Goal: Transaction & Acquisition: Purchase product/service

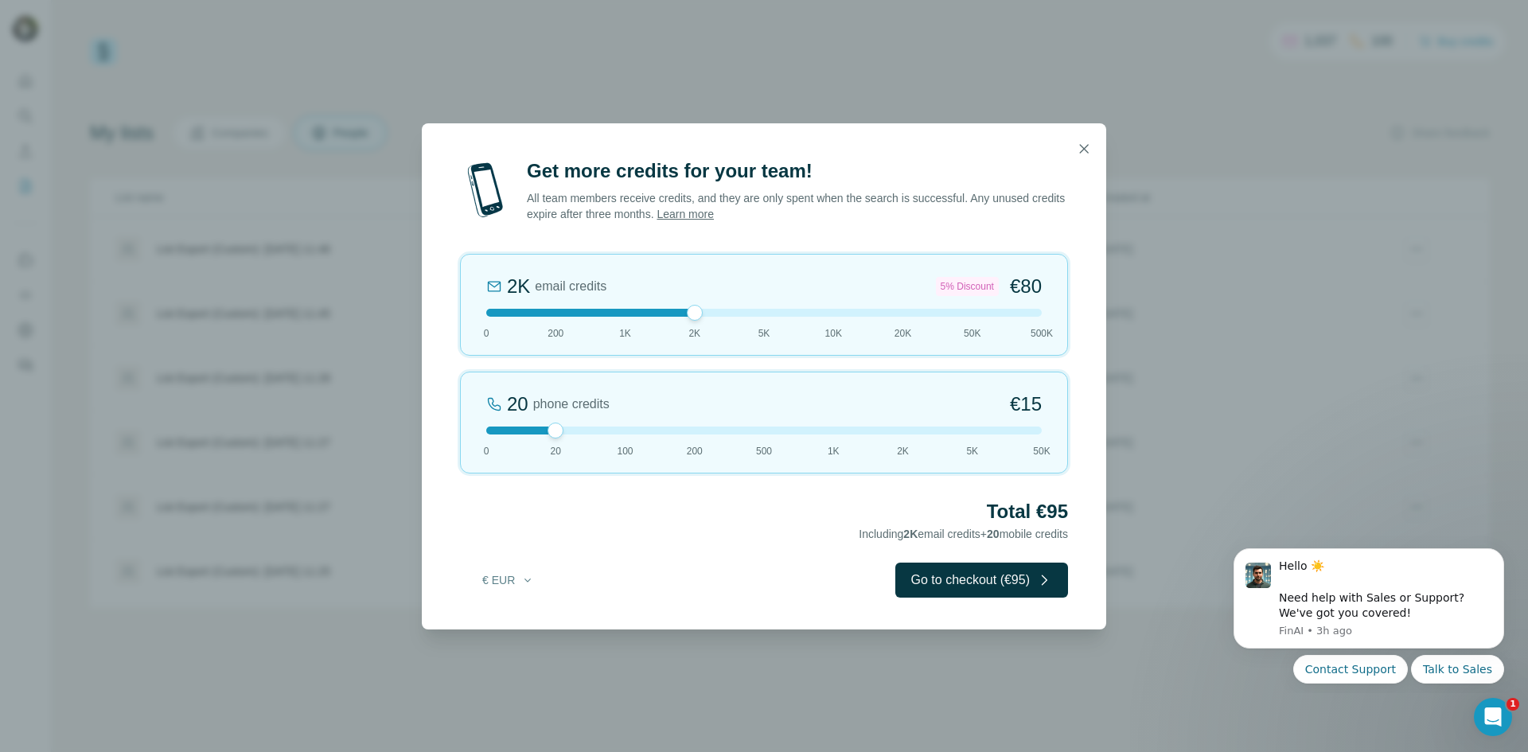
drag, startPoint x: 556, startPoint y: 314, endPoint x: 706, endPoint y: 320, distance: 150.6
click at [706, 320] on div "2K email credits 5% Discount €80 0 200 1K 2K 5K 10K 20K 50K 500K" at bounding box center [764, 305] width 608 height 102
drag, startPoint x: 559, startPoint y: 433, endPoint x: 442, endPoint y: 428, distance: 117.1
click at [442, 428] on div "Get more credits for your team! All team members receive credits, and they are …" at bounding box center [764, 393] width 685 height 471
click at [700, 322] on div "2K email credits 5% Discount €80 0 200 1K 2K 5K 10K 20K 50K 500K" at bounding box center [764, 305] width 608 height 102
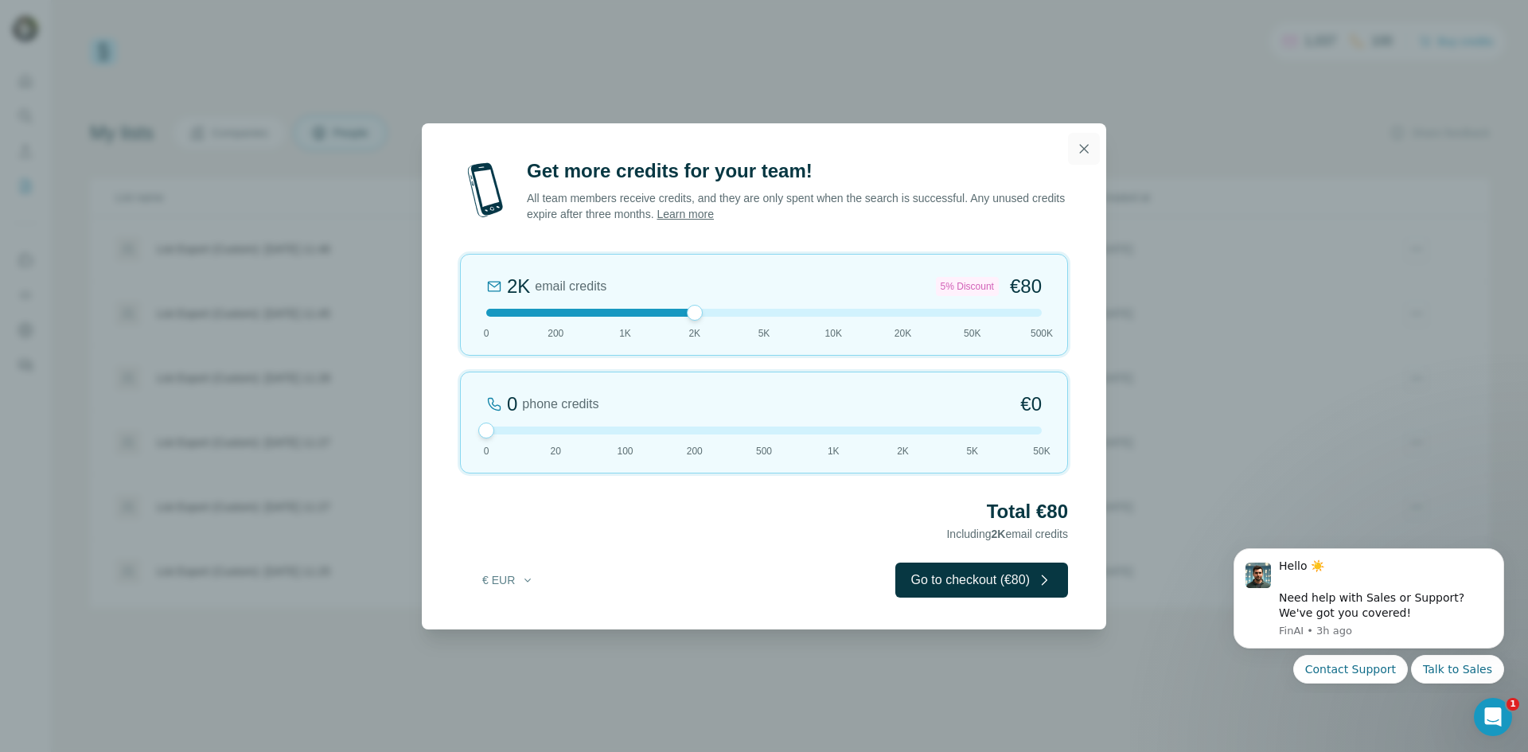
click at [1092, 147] on button "button" at bounding box center [1084, 149] width 32 height 32
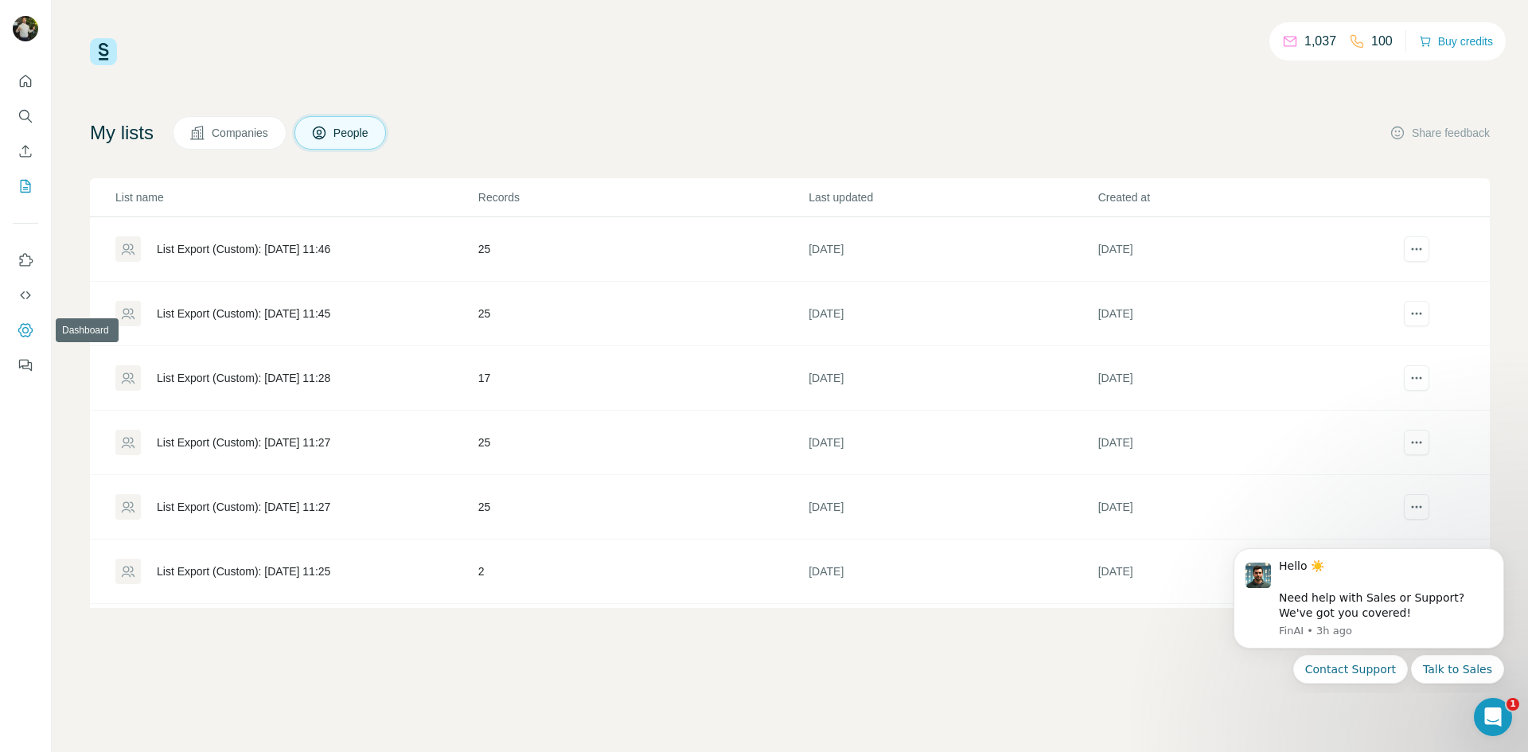
click at [26, 330] on icon "Dashboard" at bounding box center [26, 330] width 16 height 16
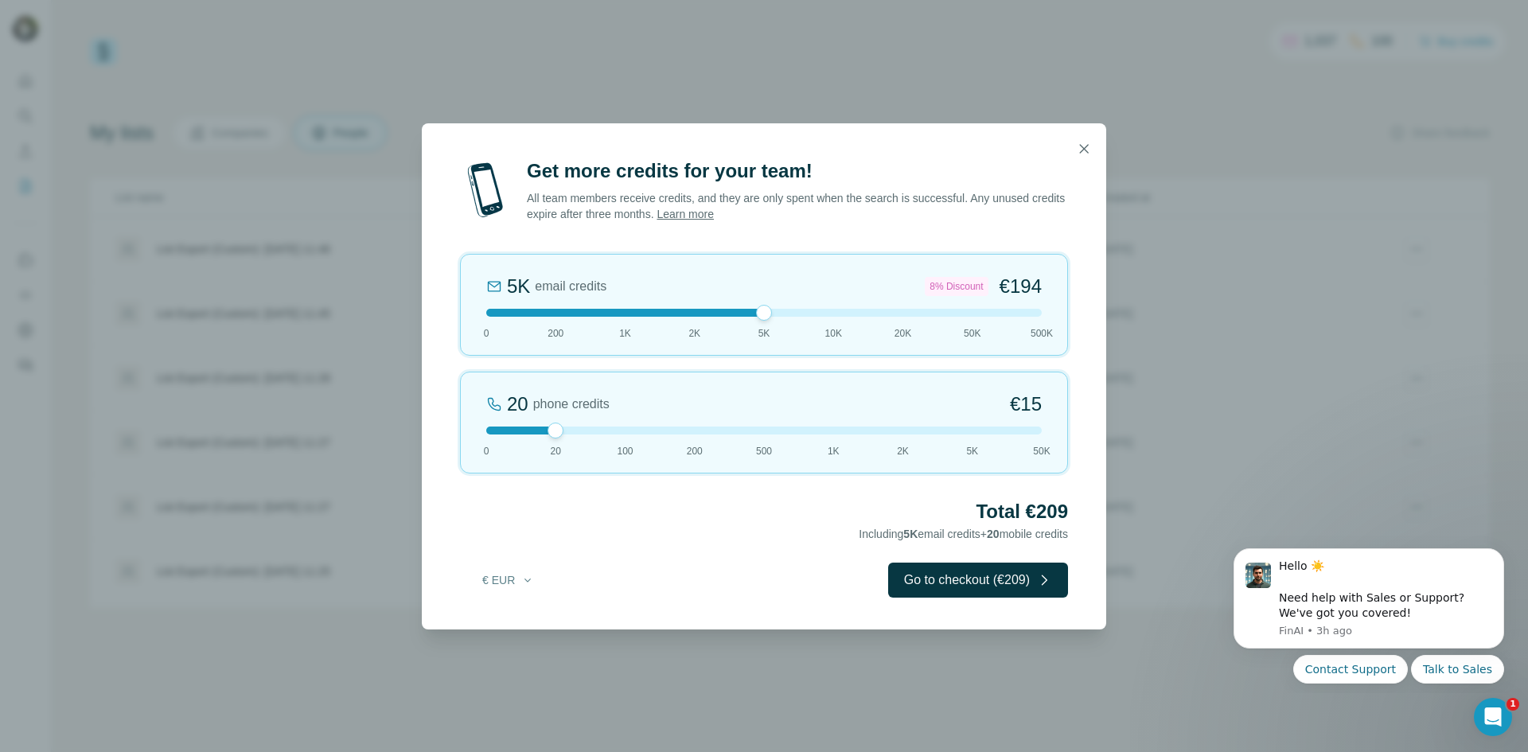
drag, startPoint x: 557, startPoint y: 314, endPoint x: 770, endPoint y: 309, distance: 212.6
click at [770, 309] on div at bounding box center [764, 313] width 16 height 16
drag, startPoint x: 763, startPoint y: 313, endPoint x: 650, endPoint y: 321, distance: 113.3
click at [650, 321] on div "1K email credits €42 0 200 1K 2K 5K 10K 20K 50K 500K" at bounding box center [764, 305] width 608 height 102
click at [1083, 141] on icon "button" at bounding box center [1084, 149] width 16 height 16
